Goal: Transaction & Acquisition: Purchase product/service

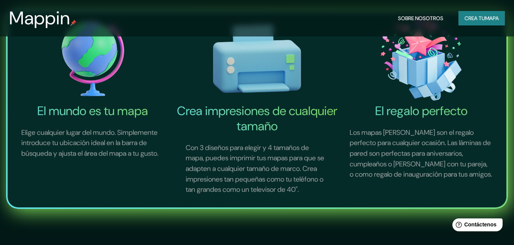
scroll to position [190, 0]
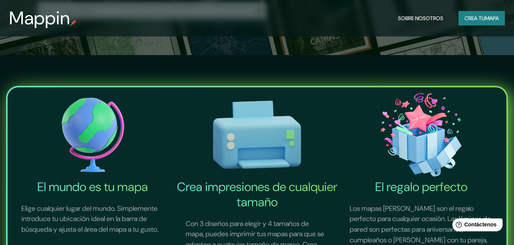
click at [100, 143] on img at bounding box center [92, 134] width 161 height 89
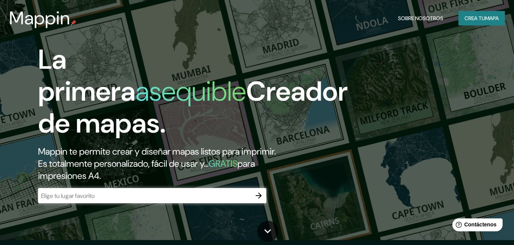
scroll to position [38, 0]
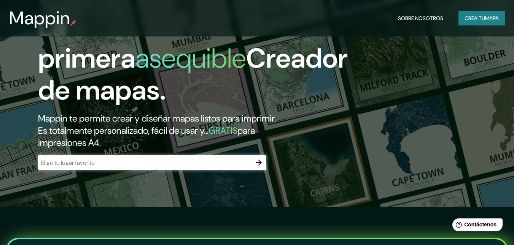
click at [176, 164] on input "text" at bounding box center [144, 163] width 213 height 9
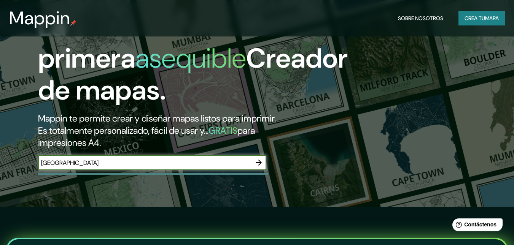
type input "[GEOGRAPHIC_DATA]"
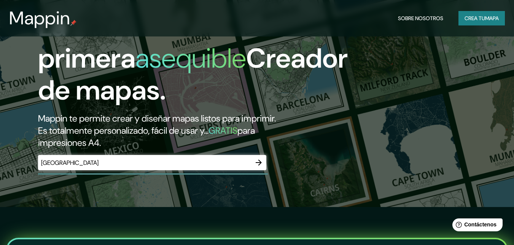
click at [398, 121] on div "La primera asequible Creador de mapas. Mappin te permite crear y diseñar mapas …" at bounding box center [257, 84] width 514 height 245
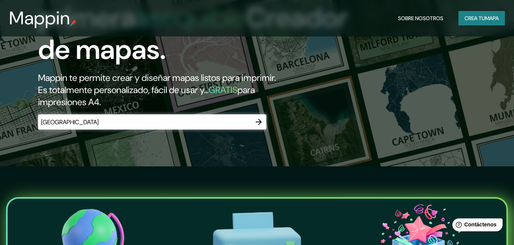
scroll to position [76, 0]
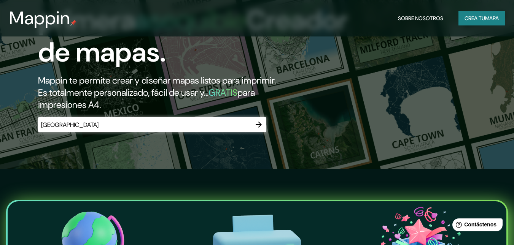
click at [261, 127] on icon "button" at bounding box center [258, 124] width 9 height 9
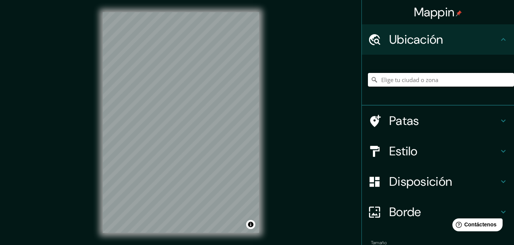
click at [398, 80] on input "Elige tu ciudad o zona" at bounding box center [441, 80] width 146 height 14
click at [263, 116] on div "© Mapbox © OpenStreetMap Improve this map" at bounding box center [180, 122] width 181 height 245
click at [293, 168] on div "Mappin Ubicación Patas Estilo Disposición Borde Elige un borde. Consejo : puede…" at bounding box center [257, 128] width 514 height 257
drag, startPoint x: 81, startPoint y: 151, endPoint x: 408, endPoint y: 80, distance: 334.7
click at [408, 80] on input "Elige tu ciudad o zona" at bounding box center [441, 80] width 146 height 14
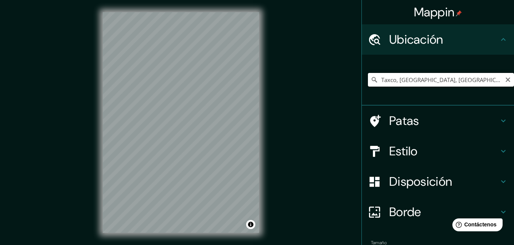
click at [448, 82] on input "Taxco, [GEOGRAPHIC_DATA], [GEOGRAPHIC_DATA]" at bounding box center [441, 80] width 146 height 14
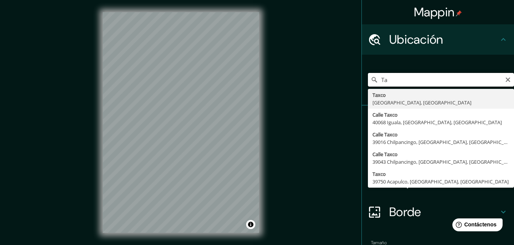
type input "T"
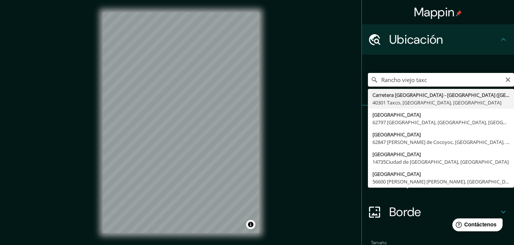
type input "Carretera [GEOGRAPHIC_DATA] - [GEOGRAPHIC_DATA] ([GEOGRAPHIC_DATA]), 40301 Taxc…"
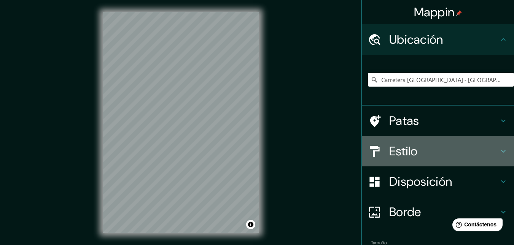
click at [391, 148] on font "Estilo" at bounding box center [403, 151] width 29 height 16
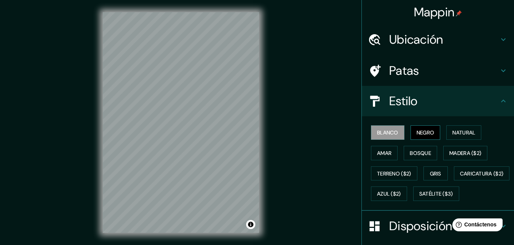
click at [410, 129] on button "Negro" at bounding box center [425, 132] width 30 height 14
click at [452, 134] on font "Natural" at bounding box center [463, 132] width 23 height 7
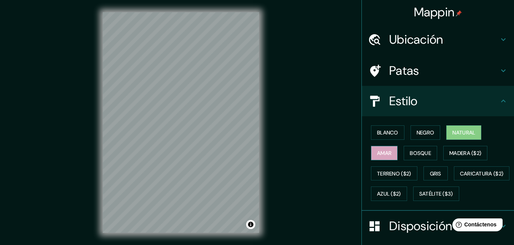
click at [382, 152] on font "Amar" at bounding box center [384, 153] width 14 height 7
click at [414, 157] on font "Bosque" at bounding box center [419, 153] width 21 height 10
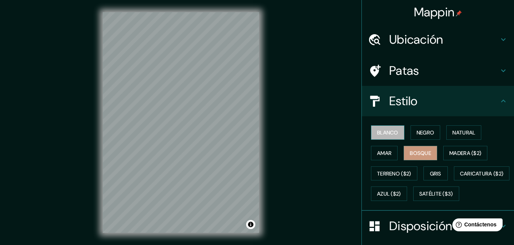
click at [388, 129] on font "Blanco" at bounding box center [387, 133] width 21 height 10
click at [406, 75] on font "Patas" at bounding box center [404, 71] width 30 height 16
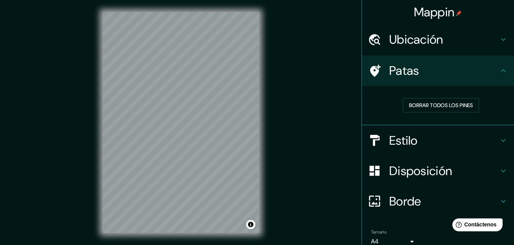
click at [412, 146] on h4 "Estilo" at bounding box center [443, 140] width 109 height 15
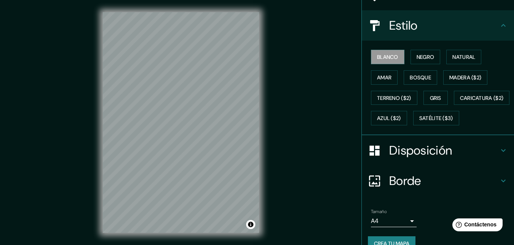
scroll to position [76, 0]
click at [419, 122] on font "Satélite ($3)" at bounding box center [436, 118] width 34 height 7
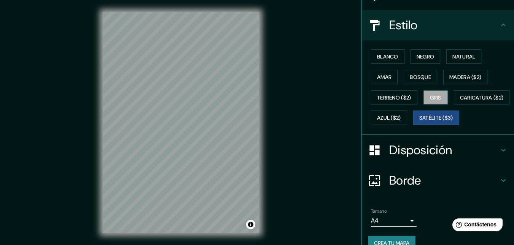
click at [434, 98] on font "Gris" at bounding box center [435, 97] width 11 height 7
click at [419, 122] on font "Satélite ($3)" at bounding box center [436, 118] width 34 height 7
click at [100, 68] on div "© Mapbox © OpenStreetMap Improve this map © Maxar" at bounding box center [180, 122] width 181 height 245
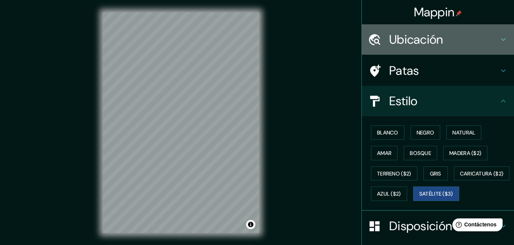
click at [408, 43] on font "Ubicación" at bounding box center [416, 40] width 54 height 16
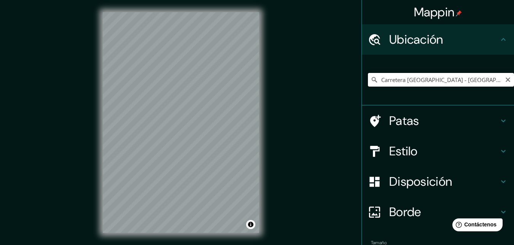
click at [477, 81] on input "Carretera [GEOGRAPHIC_DATA] - [GEOGRAPHIC_DATA] ([GEOGRAPHIC_DATA]), 40301 Taxc…" at bounding box center [441, 80] width 146 height 14
drag, startPoint x: 402, startPoint y: 83, endPoint x: 356, endPoint y: 83, distance: 46.0
click at [361, 83] on div "Carretera [GEOGRAPHIC_DATA] - [GEOGRAPHIC_DATA] ([GEOGRAPHIC_DATA]), 40301 Taxc…" at bounding box center [437, 80] width 152 height 51
click at [503, 84] on input "Carretera [GEOGRAPHIC_DATA] - [GEOGRAPHIC_DATA] ([GEOGRAPHIC_DATA]), 40301 Taxc…" at bounding box center [441, 80] width 146 height 14
click at [505, 80] on icon "Claro" at bounding box center [507, 80] width 5 height 5
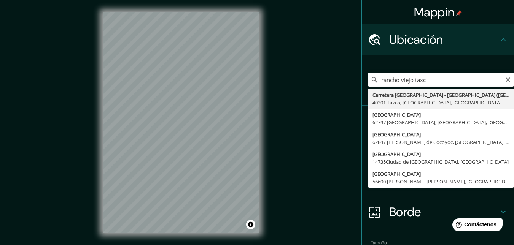
type input "Carretera [GEOGRAPHIC_DATA] - [GEOGRAPHIC_DATA] ([GEOGRAPHIC_DATA]), 40301 Taxc…"
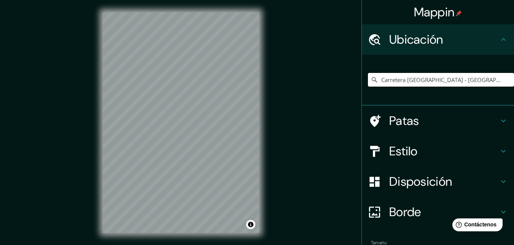
click at [397, 157] on font "Estilo" at bounding box center [403, 151] width 29 height 16
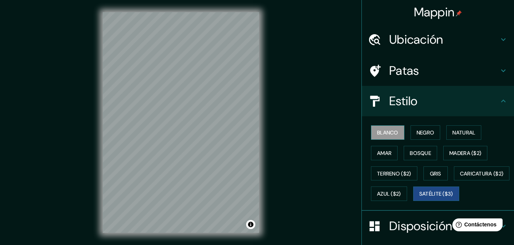
click at [385, 134] on font "Blanco" at bounding box center [387, 132] width 21 height 7
click at [420, 136] on font "Negro" at bounding box center [425, 132] width 18 height 7
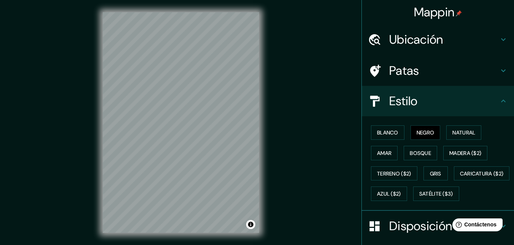
click at [441, 136] on div "Blanco Negro Natural Amar Bosque Madera ($2) Terreno ($2) Gris Caricatura ($2) …" at bounding box center [441, 163] width 146 height 82
click at [452, 134] on font "Natural" at bounding box center [463, 132] width 23 height 7
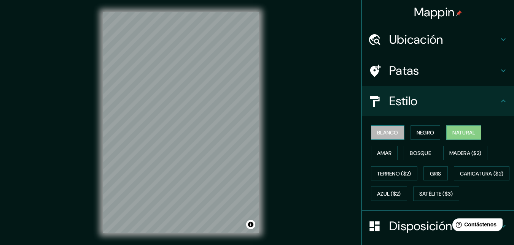
click at [380, 135] on font "Blanco" at bounding box center [387, 132] width 21 height 7
click at [462, 140] on button "Natural" at bounding box center [463, 132] width 35 height 14
click at [377, 152] on font "Amar" at bounding box center [384, 153] width 14 height 7
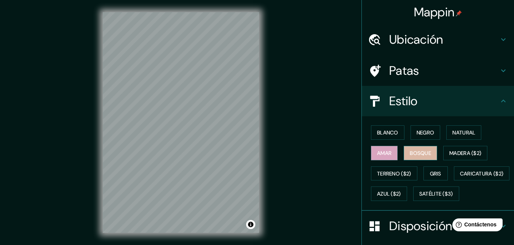
click at [423, 153] on font "Bosque" at bounding box center [419, 153] width 21 height 7
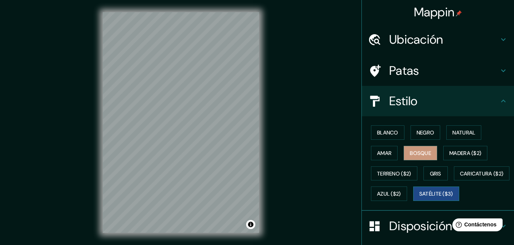
click at [419, 198] on font "Satélite ($3)" at bounding box center [436, 194] width 34 height 7
click at [382, 135] on font "Blanco" at bounding box center [387, 132] width 21 height 7
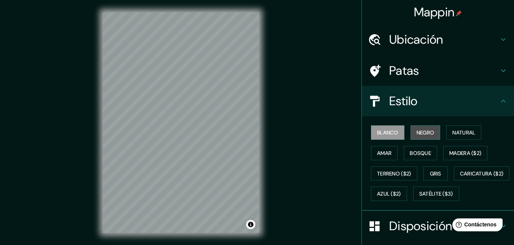
click at [416, 134] on font "Negro" at bounding box center [425, 132] width 18 height 7
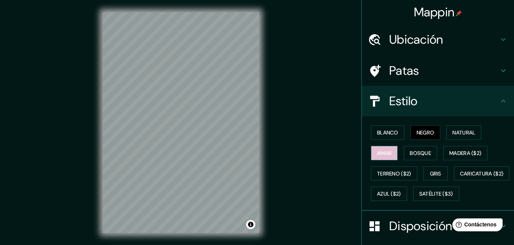
click at [381, 151] on font "Amar" at bounding box center [384, 153] width 14 height 7
click at [395, 135] on button "Blanco" at bounding box center [387, 132] width 33 height 14
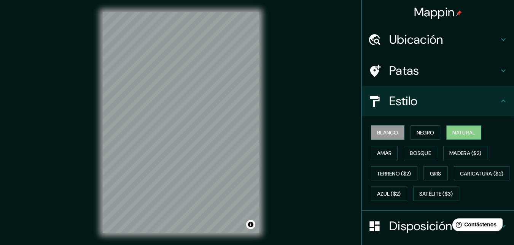
click at [454, 136] on font "Natural" at bounding box center [463, 133] width 23 height 10
click at [378, 157] on font "Amar" at bounding box center [384, 153] width 14 height 10
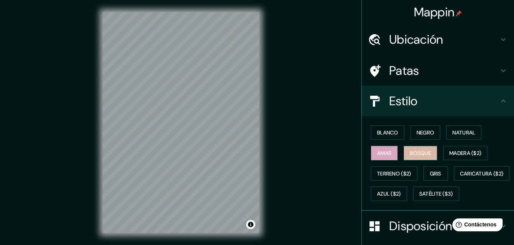
click at [417, 155] on font "Bosque" at bounding box center [419, 153] width 21 height 7
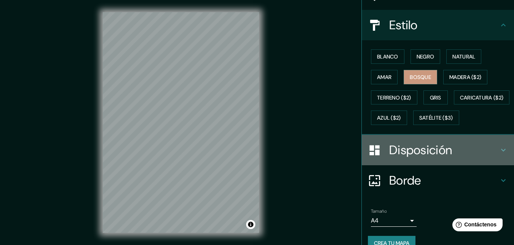
click at [409, 158] on font "Disposición" at bounding box center [420, 150] width 63 height 16
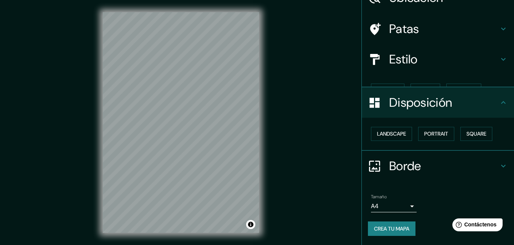
scroll to position [29, 0]
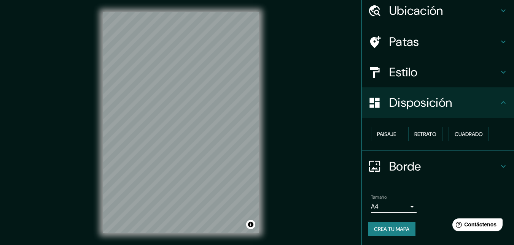
click at [386, 136] on font "Paisaje" at bounding box center [386, 134] width 19 height 7
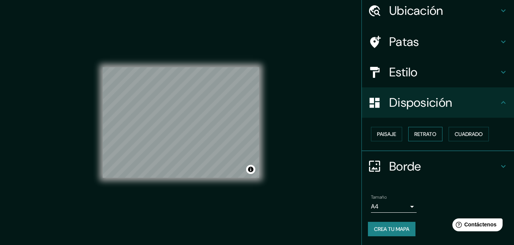
click at [423, 134] on font "Retrato" at bounding box center [425, 134] width 22 height 7
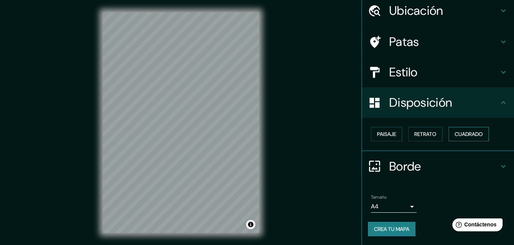
click at [462, 134] on font "Cuadrado" at bounding box center [468, 134] width 28 height 7
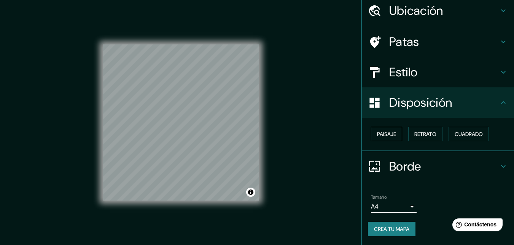
click at [385, 136] on font "Paisaje" at bounding box center [386, 134] width 19 height 7
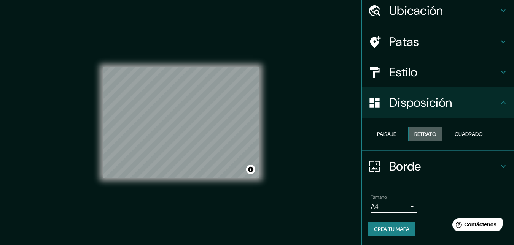
click at [431, 137] on font "Retrato" at bounding box center [425, 134] width 22 height 7
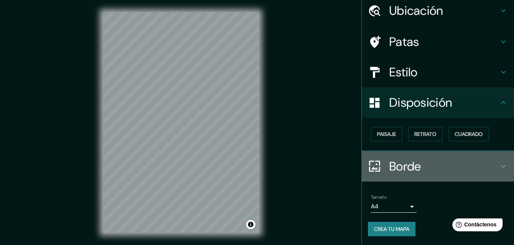
click at [501, 166] on icon at bounding box center [503, 166] width 5 height 3
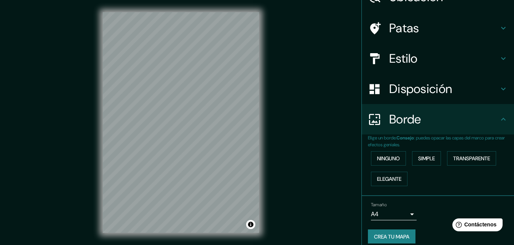
scroll to position [50, 0]
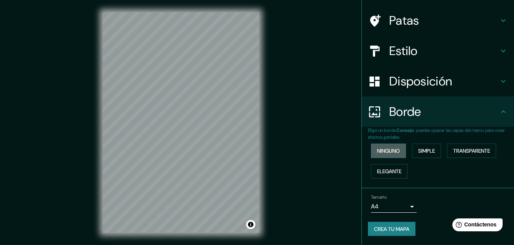
click at [387, 157] on button "Ninguno" at bounding box center [388, 151] width 35 height 14
click at [412, 156] on button "Simple" at bounding box center [426, 151] width 29 height 14
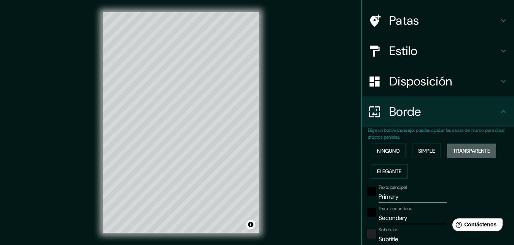
click at [457, 153] on font "Transparente" at bounding box center [471, 150] width 37 height 7
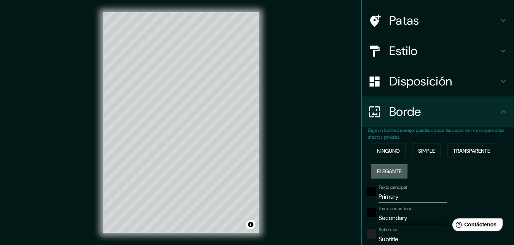
click at [387, 168] on font "Elegante" at bounding box center [389, 171] width 24 height 7
click at [387, 155] on font "Ninguno" at bounding box center [388, 151] width 23 height 10
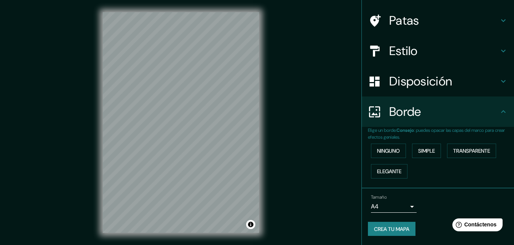
click at [392, 230] on font "Crea tu mapa" at bounding box center [391, 229] width 35 height 7
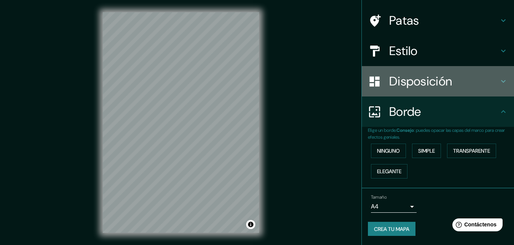
click at [450, 92] on div "Disposición" at bounding box center [437, 81] width 152 height 30
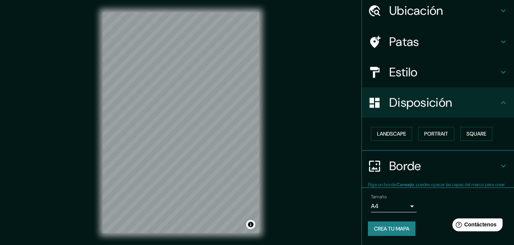
scroll to position [29, 0]
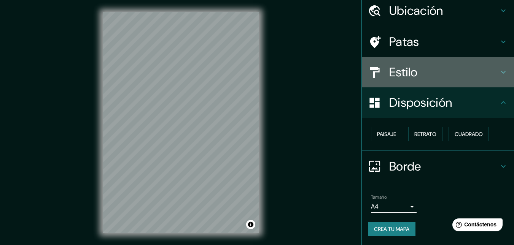
click at [420, 64] on div "Estilo" at bounding box center [437, 72] width 152 height 30
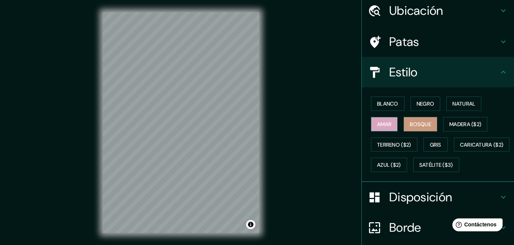
click at [377, 124] on font "Amar" at bounding box center [384, 124] width 14 height 7
